Goal: Get advice/opinions

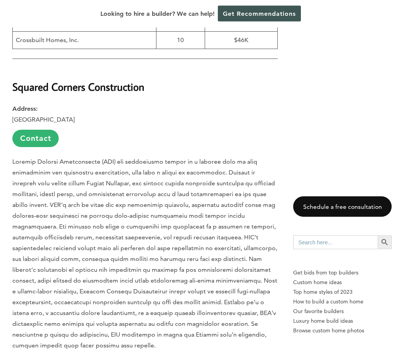
scroll to position [669, 0]
click at [39, 130] on link "Contact" at bounding box center [35, 138] width 46 height 17
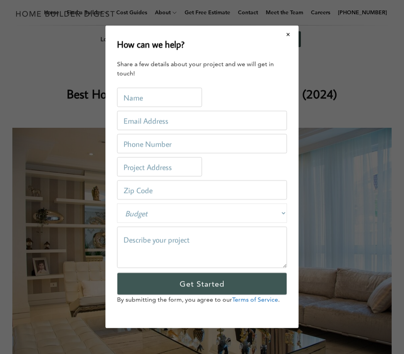
scroll to position [0, 0]
click at [290, 36] on link "Get Recommendations" at bounding box center [259, 39] width 83 height 16
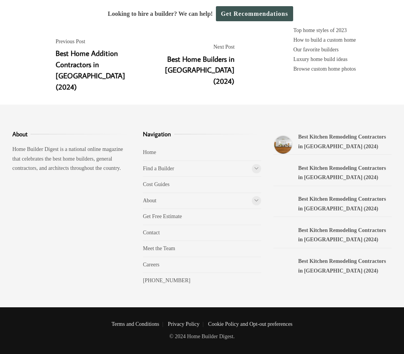
scroll to position [2950, 0]
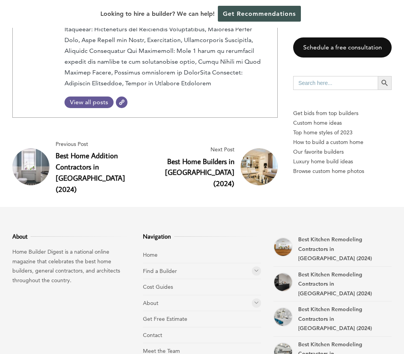
click at [220, 156] on link "Best Home Builders in [GEOGRAPHIC_DATA] (2024)" at bounding box center [199, 172] width 69 height 32
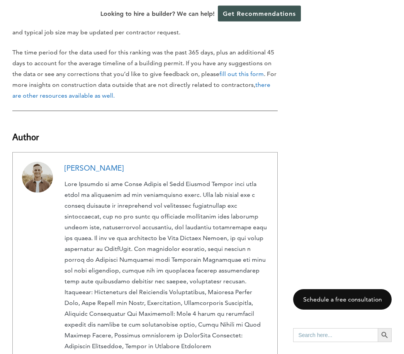
scroll to position [2924, 0]
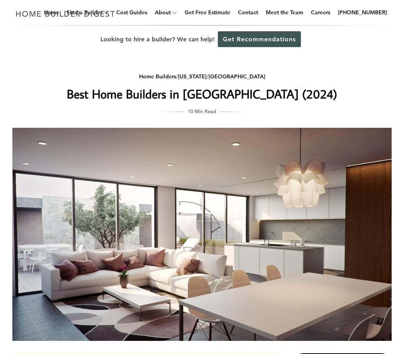
click at [255, 37] on link "Get Recommendations" at bounding box center [259, 39] width 83 height 16
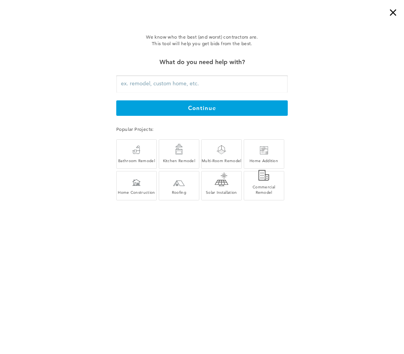
click at [267, 155] on div "Home Addition" at bounding box center [264, 155] width 40 height 16
type input "Home Addition"
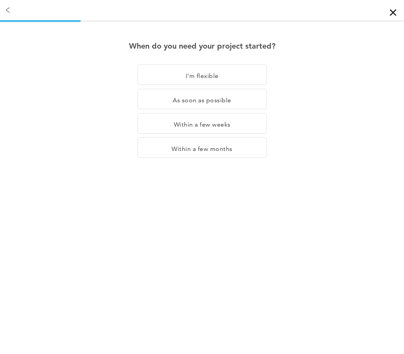
click at [220, 77] on div "I'm flexible" at bounding box center [201, 74] width 129 height 20
